Goal: Task Accomplishment & Management: Manage account settings

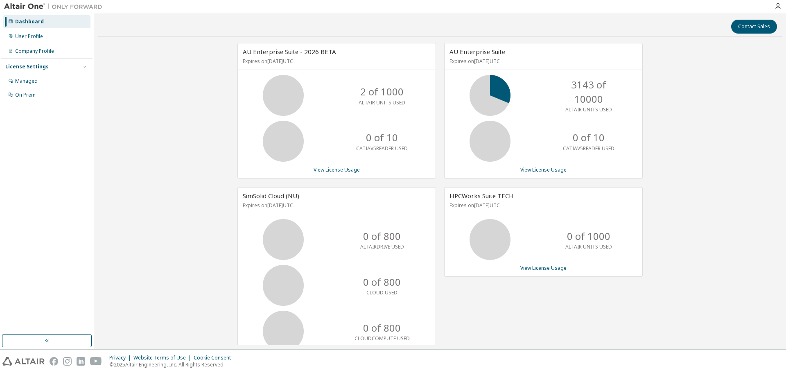
click at [81, 5] on img at bounding box center [55, 6] width 102 height 8
click at [40, 226] on div "Dashboard User Profile Company Profile License Settings Managed On Prem" at bounding box center [46, 173] width 91 height 319
click at [24, 21] on div "Dashboard" at bounding box center [29, 21] width 29 height 7
click at [23, 38] on div "User Profile" at bounding box center [29, 36] width 28 height 7
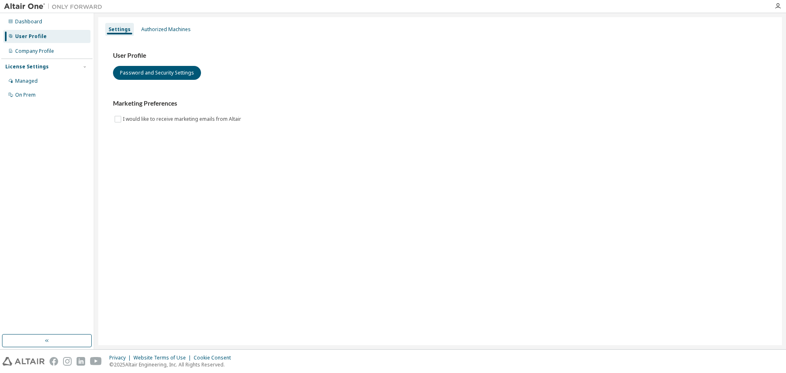
click at [77, 7] on img at bounding box center [55, 6] width 102 height 8
click at [19, 7] on img at bounding box center [55, 6] width 102 height 8
click at [171, 32] on div "Authorized Machines" at bounding box center [166, 29] width 50 height 7
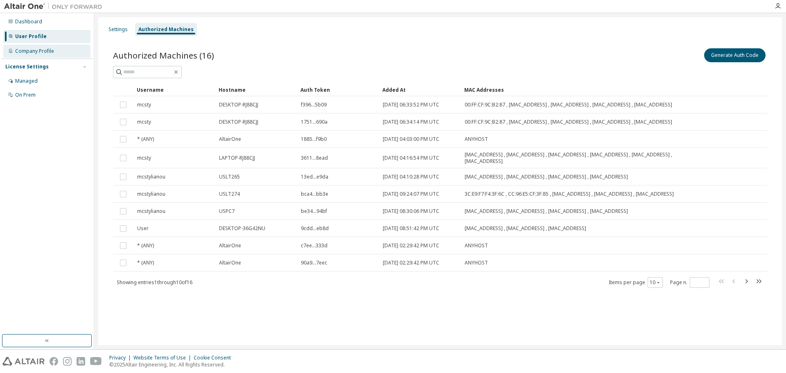
click at [36, 52] on div "Company Profile" at bounding box center [34, 51] width 39 height 7
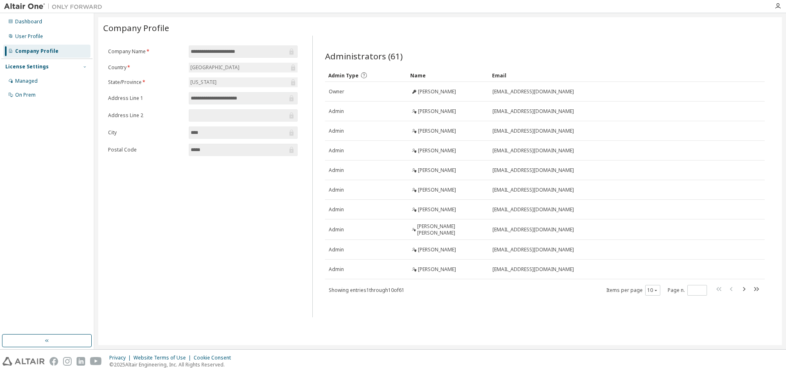
click at [86, 67] on icon "button" at bounding box center [85, 66] width 2 height 1
click at [779, 5] on icon "button" at bounding box center [778, 6] width 7 height 7
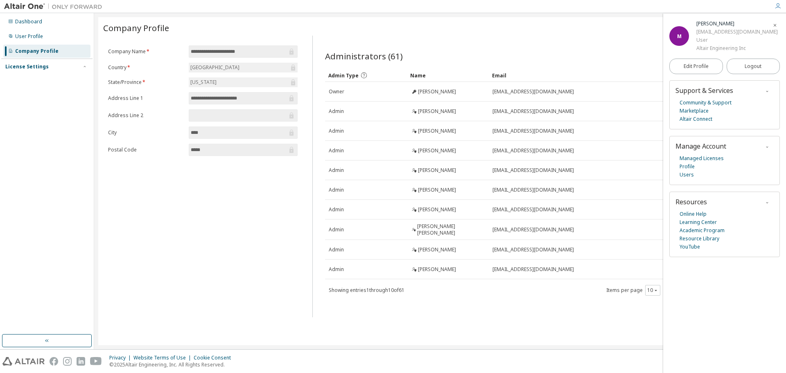
click at [25, 8] on img at bounding box center [55, 6] width 102 height 8
click at [75, 9] on img at bounding box center [55, 6] width 102 height 8
click at [12, 21] on icon at bounding box center [10, 21] width 5 height 5
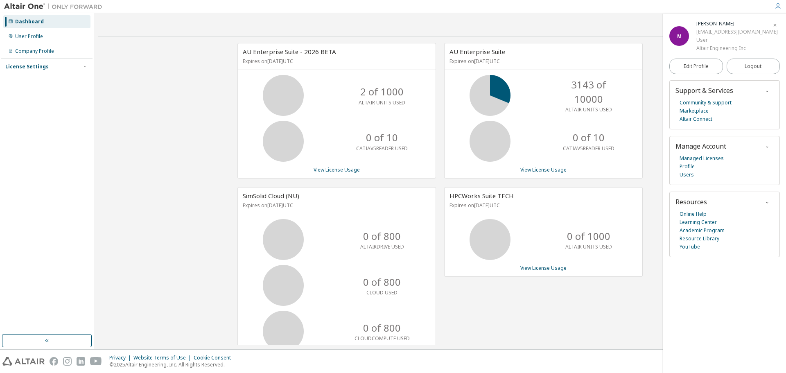
click at [13, 66] on div "License Settings" at bounding box center [26, 66] width 43 height 7
click at [24, 80] on div "Managed" at bounding box center [26, 81] width 23 height 7
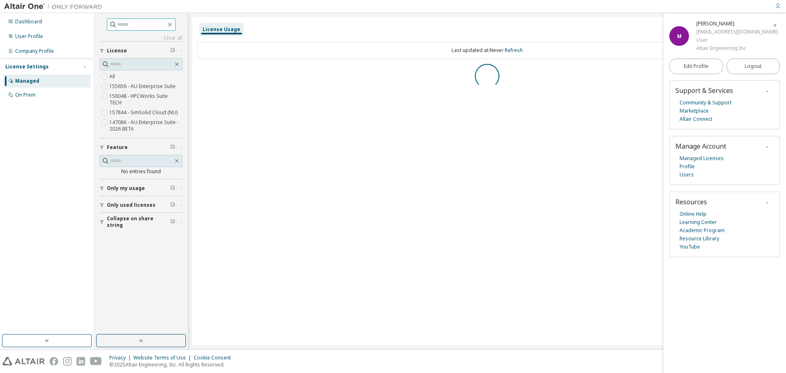
click at [136, 25] on input "text" at bounding box center [141, 24] width 49 height 8
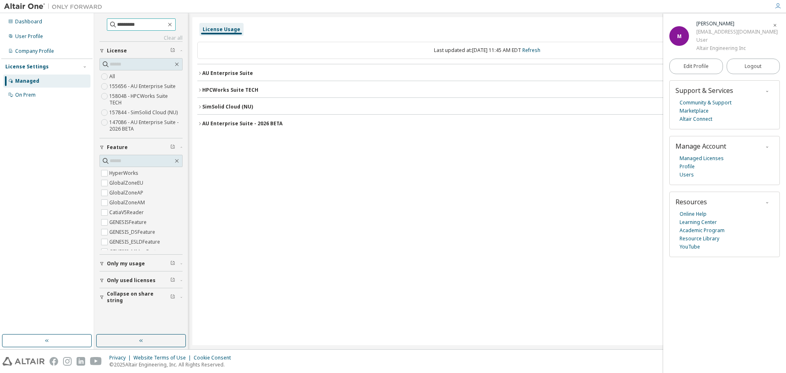
type input "*********"
click at [243, 172] on div "License Usage Last updated at: Tue 2025-10-14 11:45 AM EDT Refresh AU Enterpris…" at bounding box center [487, 181] width 590 height 328
click at [22, 205] on div "Dashboard User Profile Company Profile License Settings Managed On Prem" at bounding box center [46, 173] width 91 height 319
click at [150, 23] on input "*********" at bounding box center [141, 24] width 49 height 8
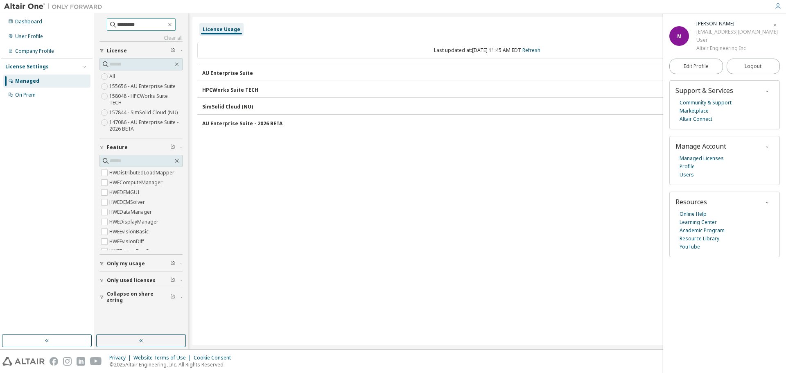
scroll to position [580, 0]
click at [142, 27] on input "*********" at bounding box center [141, 24] width 49 height 8
click at [173, 25] on icon "button" at bounding box center [170, 24] width 7 height 7
click at [137, 25] on input "text" at bounding box center [141, 24] width 49 height 8
click at [174, 38] on link "Clear all" at bounding box center [141, 38] width 83 height 7
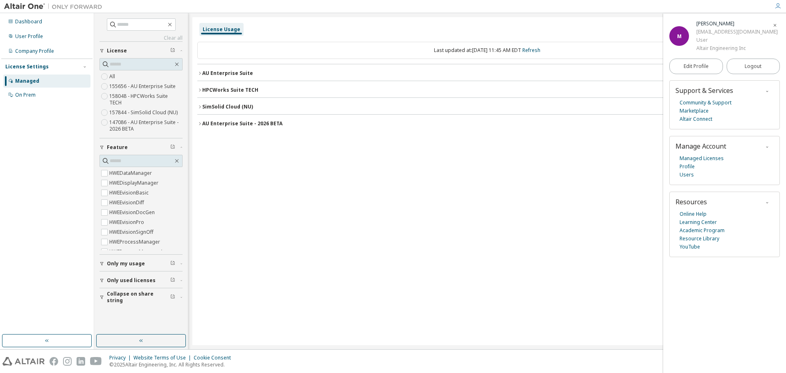
click at [48, 132] on div "Dashboard User Profile Company Profile License Settings Managed On Prem" at bounding box center [46, 173] width 91 height 319
click at [29, 95] on div "On Prem" at bounding box center [25, 95] width 20 height 7
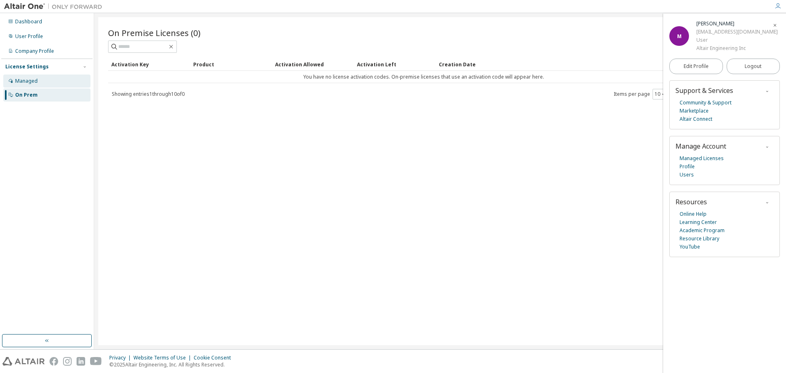
click at [30, 81] on div "Managed" at bounding box center [26, 81] width 23 height 7
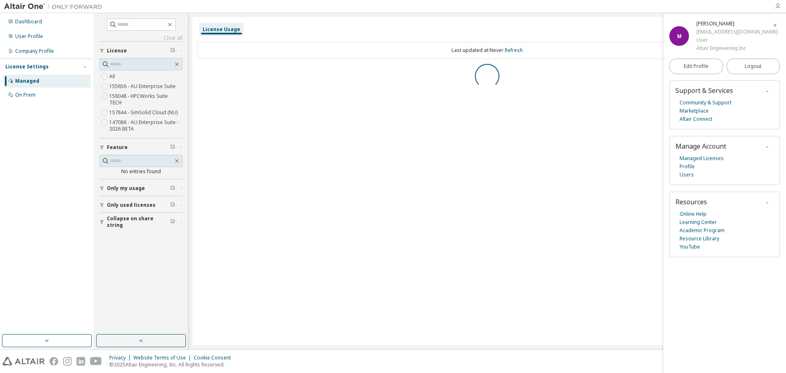
click at [30, 64] on div "License Settings" at bounding box center [26, 66] width 43 height 7
click at [30, 54] on div "Company Profile" at bounding box center [34, 51] width 39 height 7
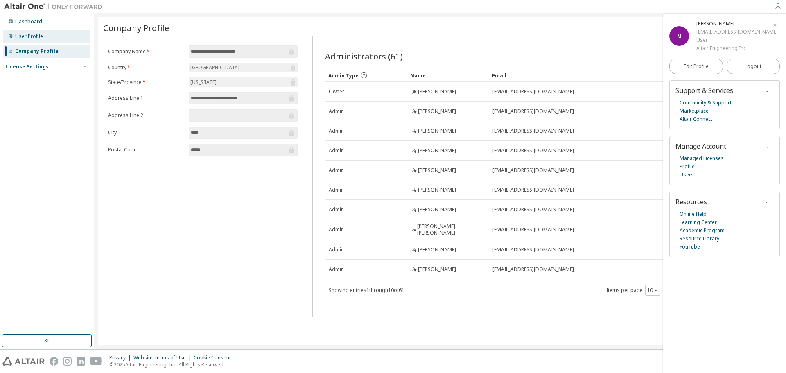
click at [24, 38] on div "User Profile" at bounding box center [29, 36] width 28 height 7
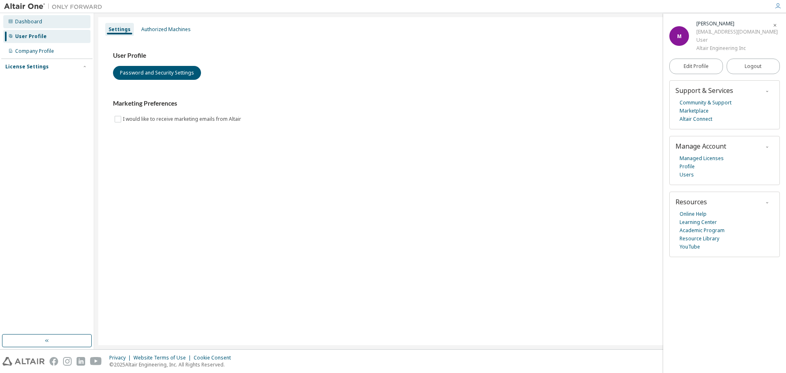
click at [21, 22] on div "Dashboard" at bounding box center [28, 21] width 27 height 7
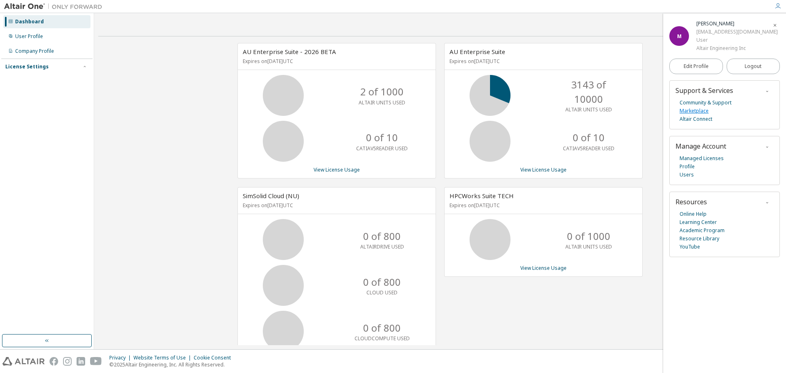
click at [695, 111] on link "Marketplace" at bounding box center [694, 111] width 29 height 8
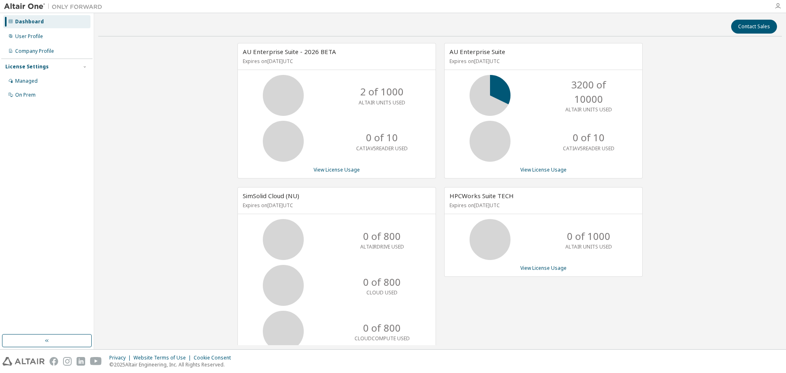
click at [779, 6] on icon "button" at bounding box center [778, 6] width 7 height 7
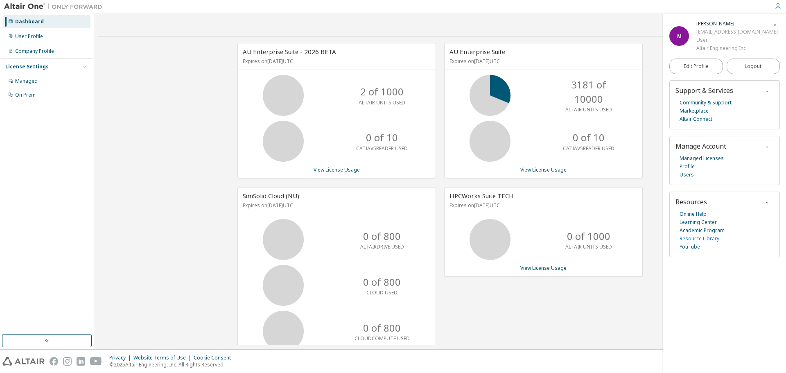
click at [707, 240] on link "Resource Library" at bounding box center [700, 239] width 40 height 8
click at [708, 223] on link "Learning Center" at bounding box center [698, 222] width 37 height 8
